Goal: Connect with others: Participate in discussion

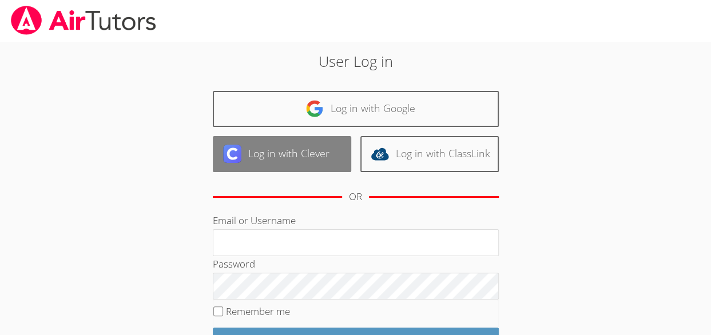
click at [272, 141] on link "Log in with Clever" at bounding box center [282, 154] width 138 height 36
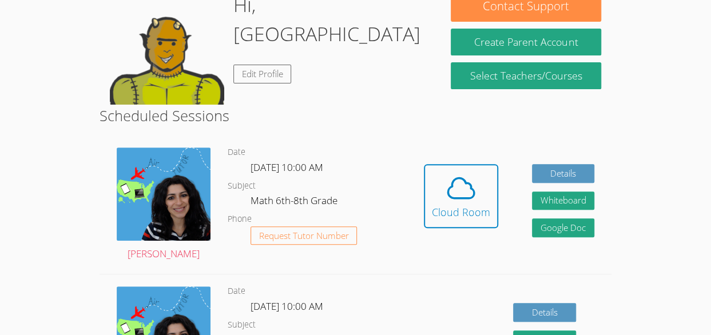
scroll to position [120, 0]
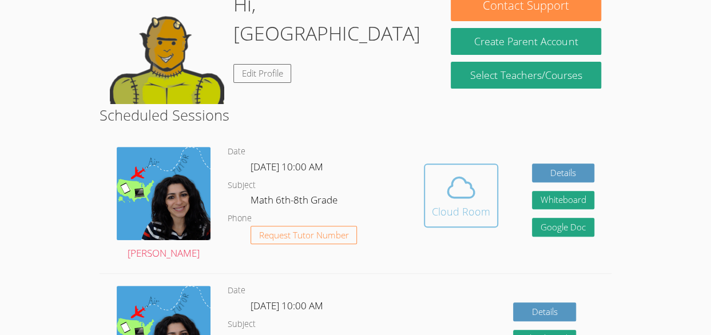
click at [461, 198] on icon at bounding box center [461, 188] width 26 height 20
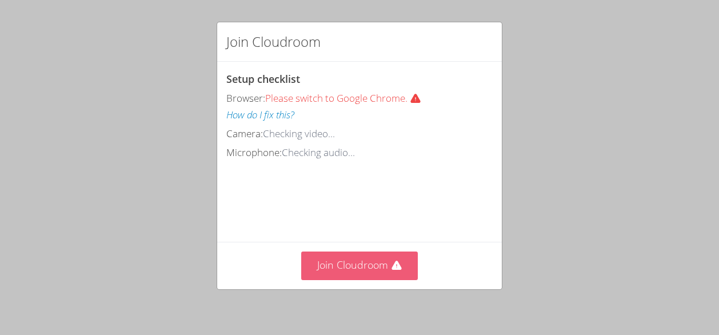
click at [339, 270] on button "Join Cloudroom" at bounding box center [359, 266] width 117 height 28
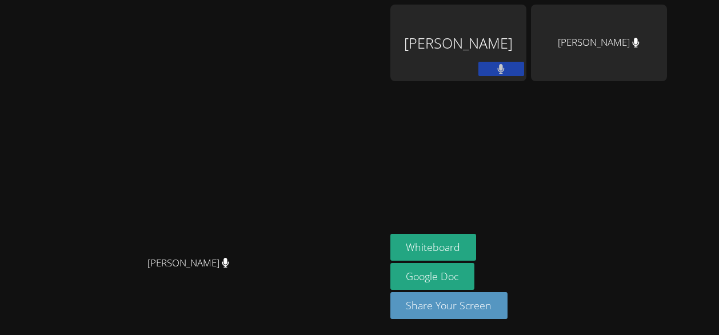
click at [278, 83] on video at bounding box center [192, 144] width 171 height 211
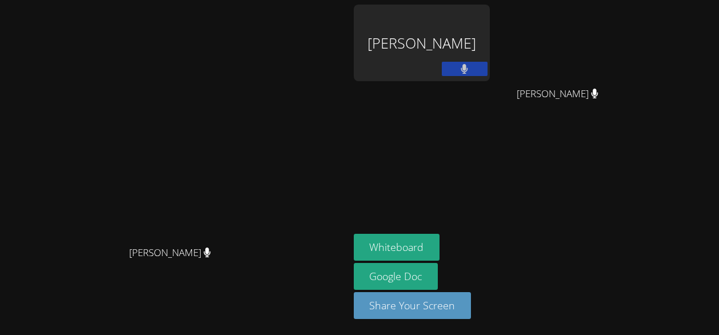
click at [488, 67] on button at bounding box center [465, 69] width 46 height 14
click at [470, 67] on icon at bounding box center [464, 69] width 12 height 10
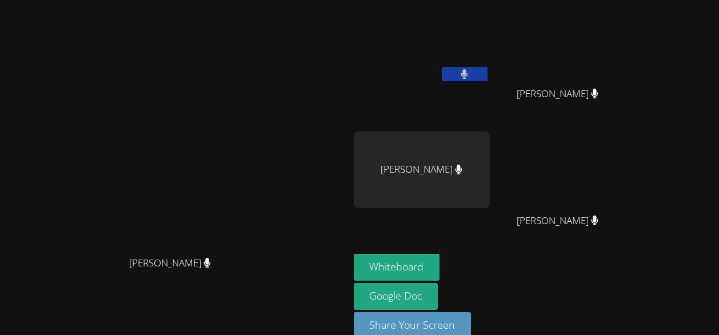
click at [427, 57] on aside "[PERSON_NAME] [PERSON_NAME] [PERSON_NAME] [PERSON_NAME] [PERSON_NAME] Bobo Whit…" at bounding box center [492, 177] width 286 height 355
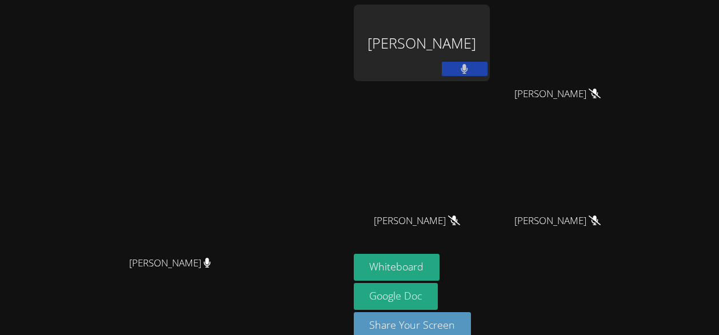
click at [468, 40] on div "[PERSON_NAME]" at bounding box center [422, 43] width 136 height 77
click at [441, 50] on div "[PERSON_NAME]" at bounding box center [422, 43] width 136 height 77
click at [470, 67] on icon at bounding box center [464, 69] width 12 height 10
click at [470, 69] on icon at bounding box center [464, 69] width 12 height 10
click at [488, 63] on button at bounding box center [465, 69] width 46 height 14
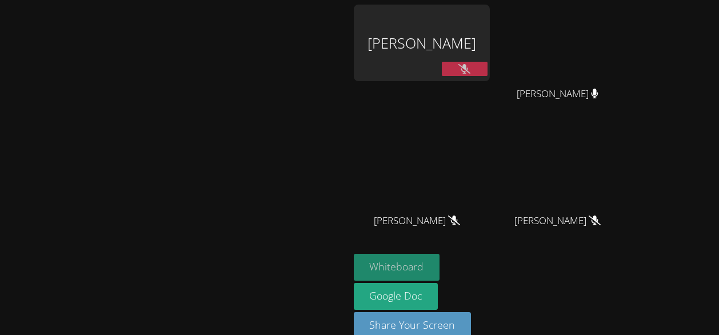
click at [440, 262] on button "Whiteboard" at bounding box center [397, 267] width 86 height 27
click at [461, 154] on video at bounding box center [422, 169] width 136 height 77
click at [440, 263] on button "Whiteboard" at bounding box center [397, 267] width 86 height 27
click at [478, 46] on div "[PERSON_NAME]" at bounding box center [422, 43] width 136 height 77
click at [260, 250] on video at bounding box center [174, 154] width 171 height 191
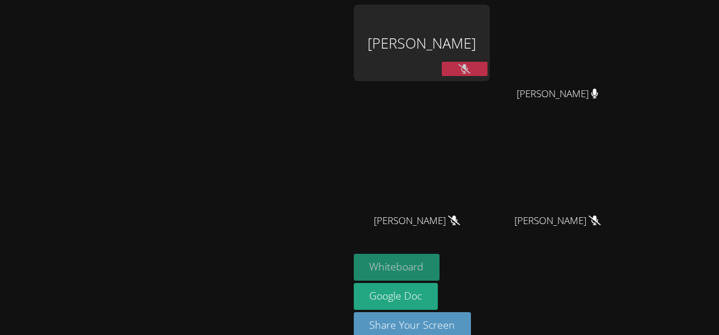
click at [440, 269] on button "Whiteboard" at bounding box center [397, 267] width 86 height 27
click at [598, 91] on icon at bounding box center [594, 94] width 7 height 10
